Goal: Find specific page/section: Find specific page/section

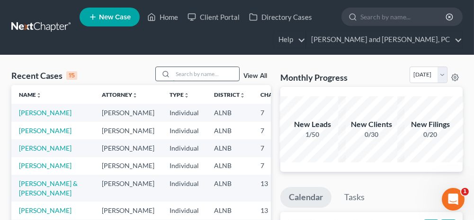
click at [185, 71] on input "search" at bounding box center [206, 74] width 66 height 14
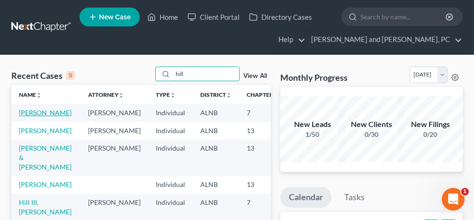
type input "hill"
click at [26, 112] on link "[PERSON_NAME]" at bounding box center [45, 113] width 53 height 8
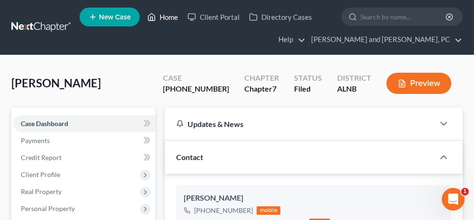
click at [175, 20] on link "Home" at bounding box center [162, 17] width 40 height 17
click at [170, 17] on link "Home" at bounding box center [162, 17] width 40 height 17
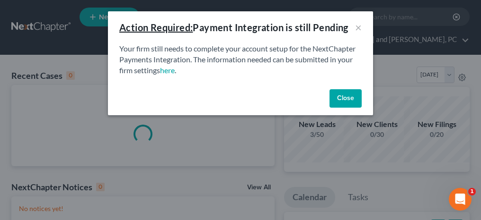
click at [337, 99] on button "Close" at bounding box center [345, 98] width 32 height 19
